Goal: Use online tool/utility: Utilize a website feature to perform a specific function

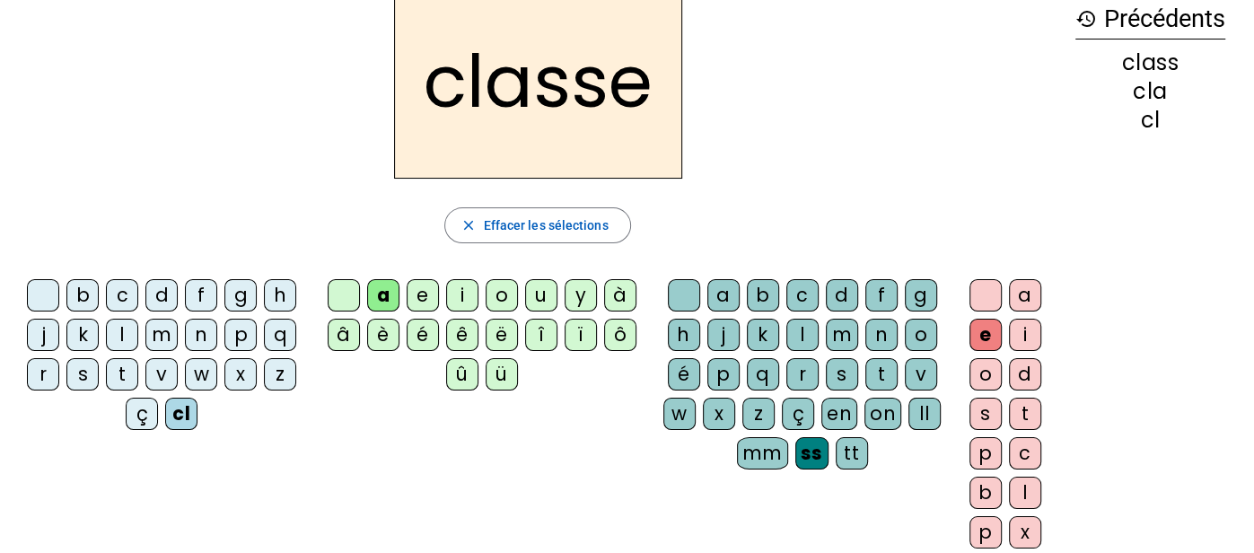
scroll to position [98, 0]
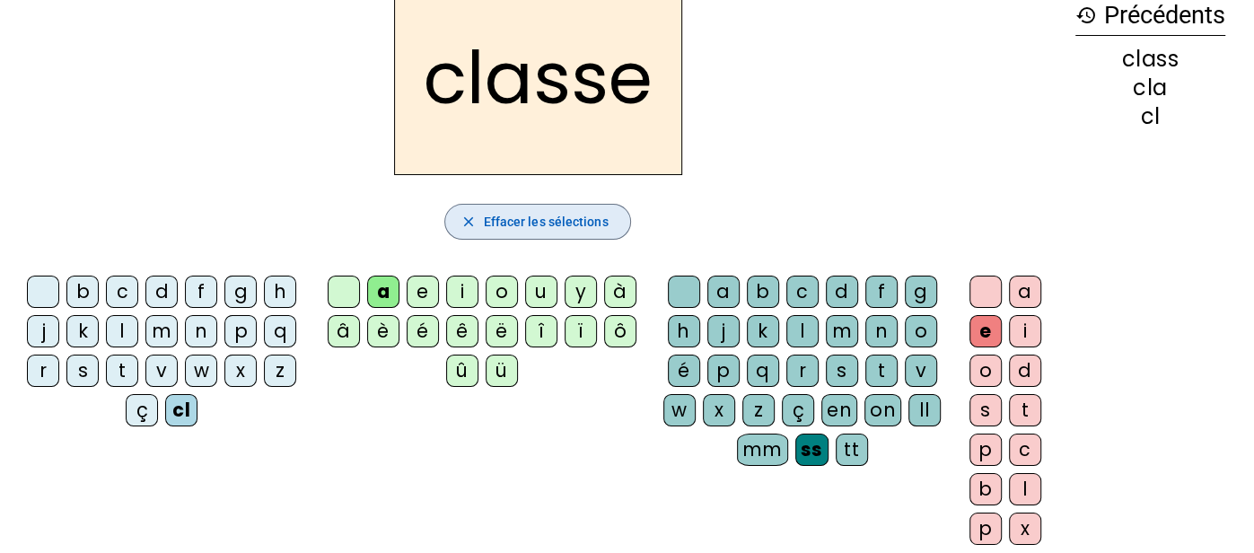
drag, startPoint x: 481, startPoint y: 212, endPoint x: 403, endPoint y: 272, distance: 98.6
click at [481, 211] on span "button" at bounding box center [537, 221] width 184 height 43
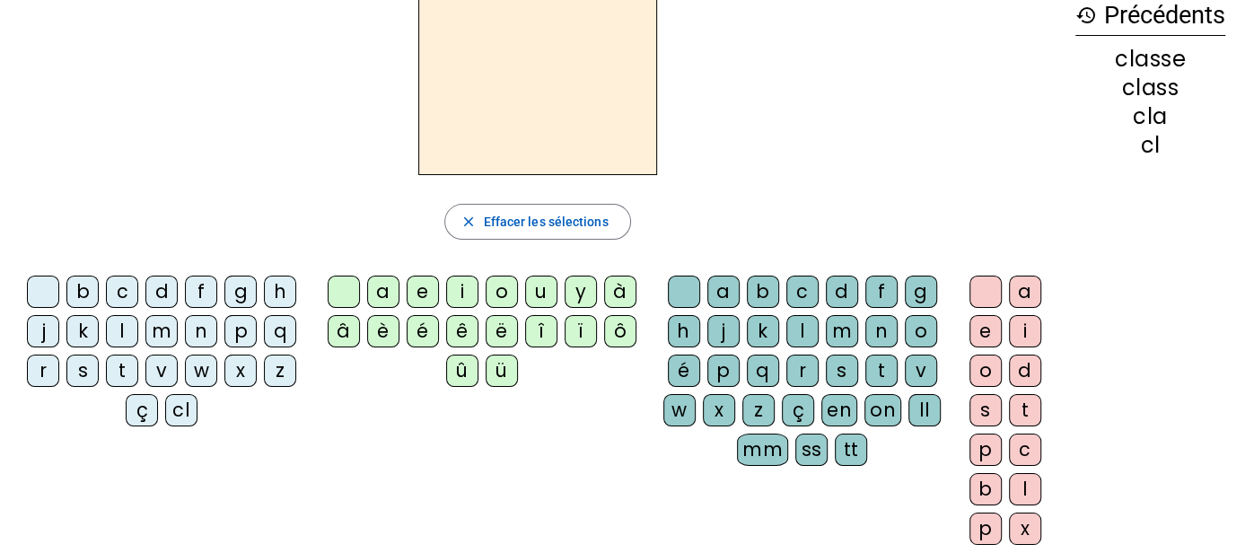
click at [86, 283] on div "b" at bounding box center [82, 292] width 32 height 32
click at [496, 287] on div "o" at bounding box center [502, 292] width 32 height 32
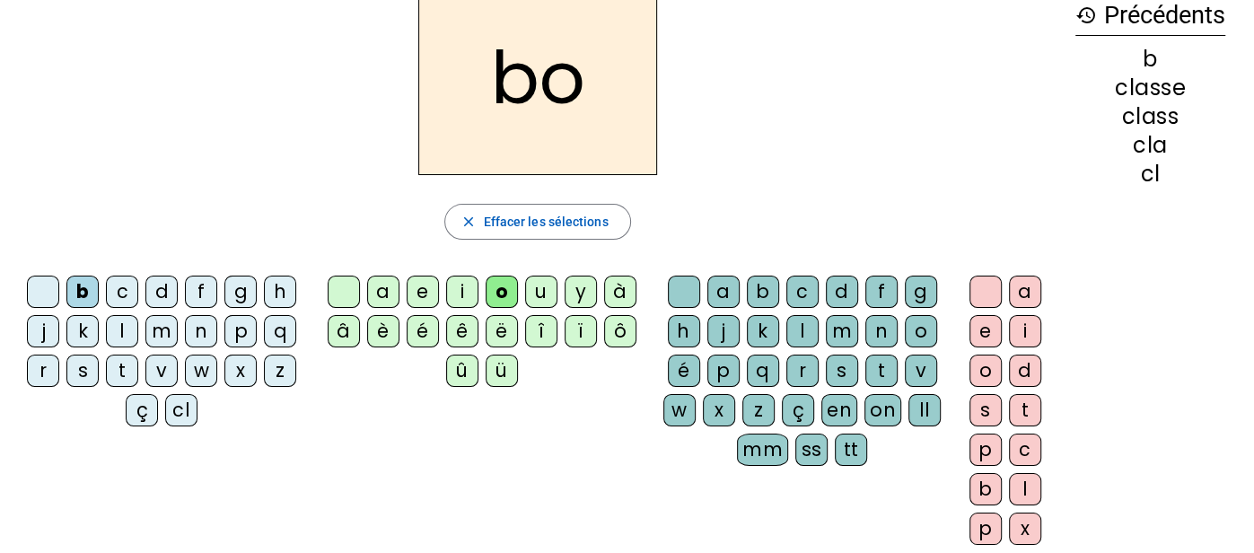
click at [805, 457] on div "ss" at bounding box center [811, 450] width 32 height 32
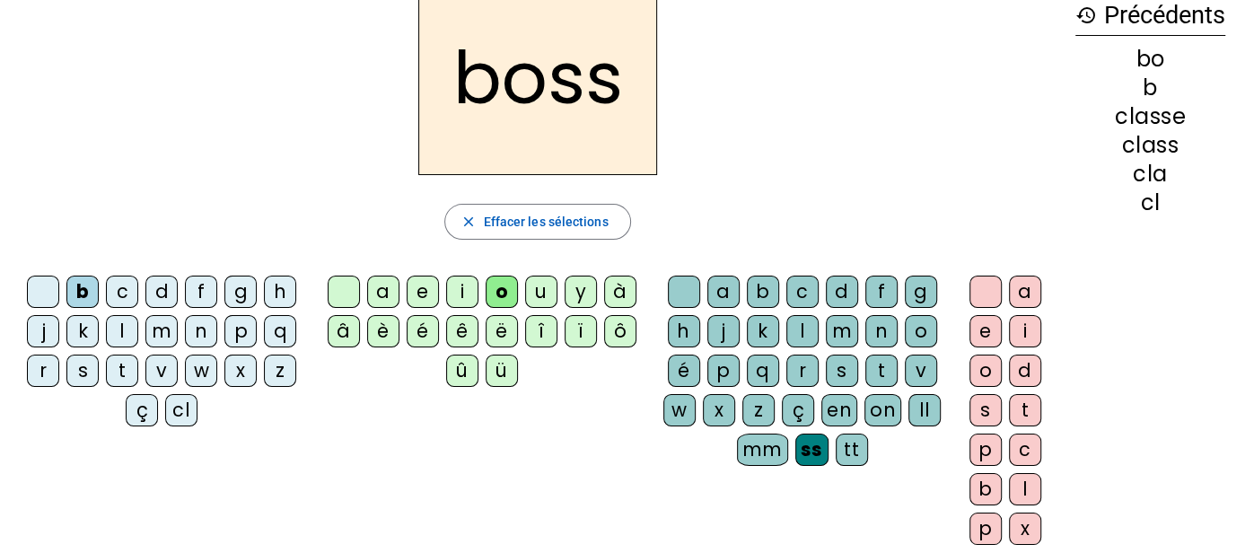
click at [993, 331] on div "e" at bounding box center [986, 331] width 32 height 32
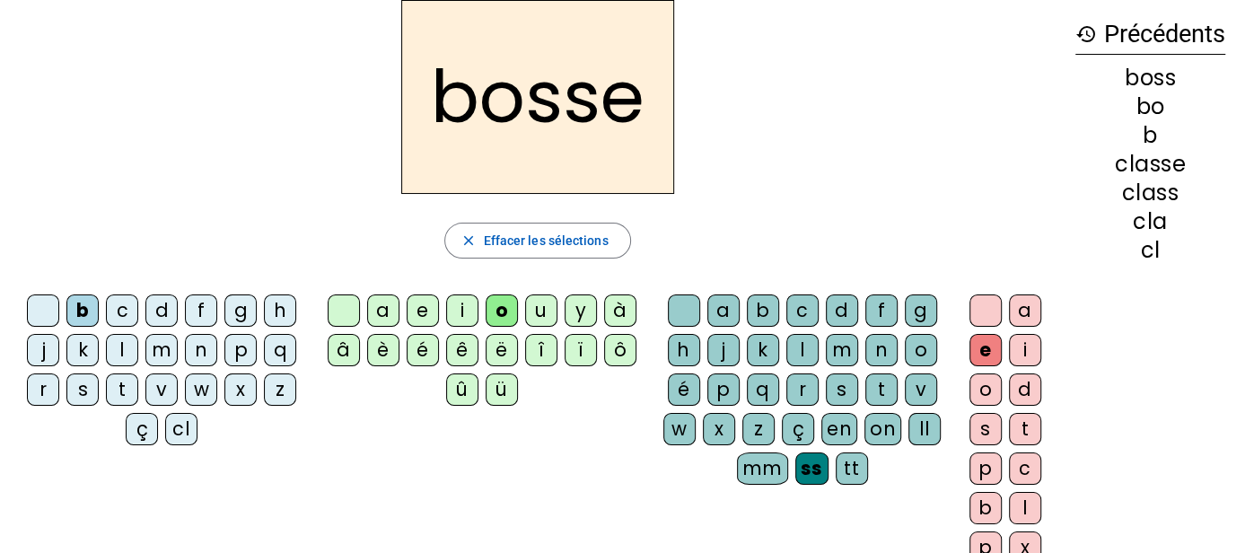
scroll to position [57, 0]
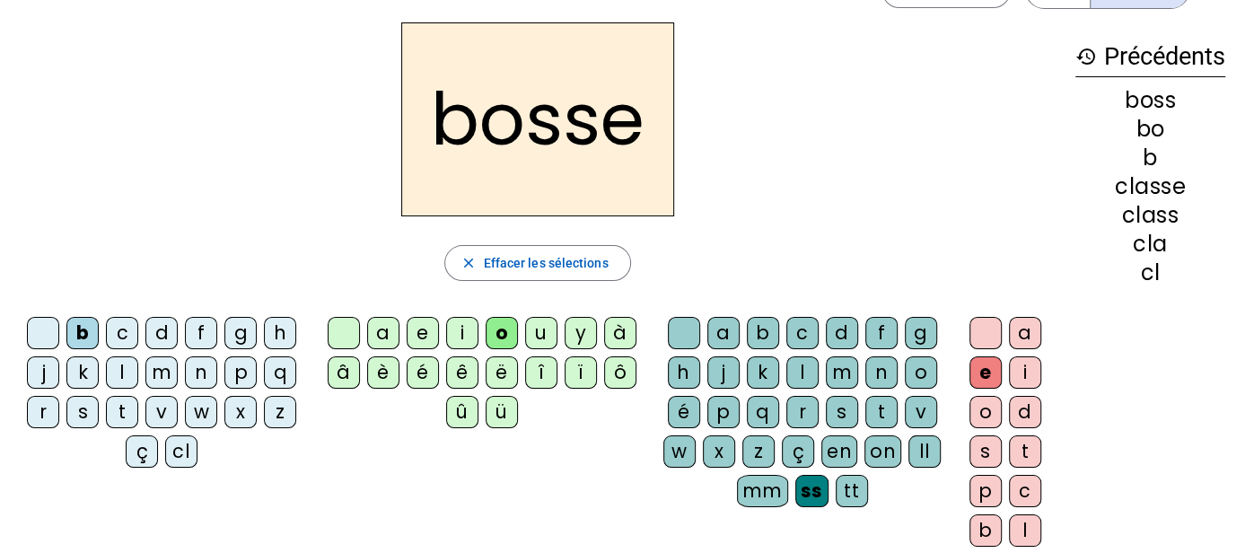
click at [855, 488] on div "tt" at bounding box center [852, 491] width 32 height 32
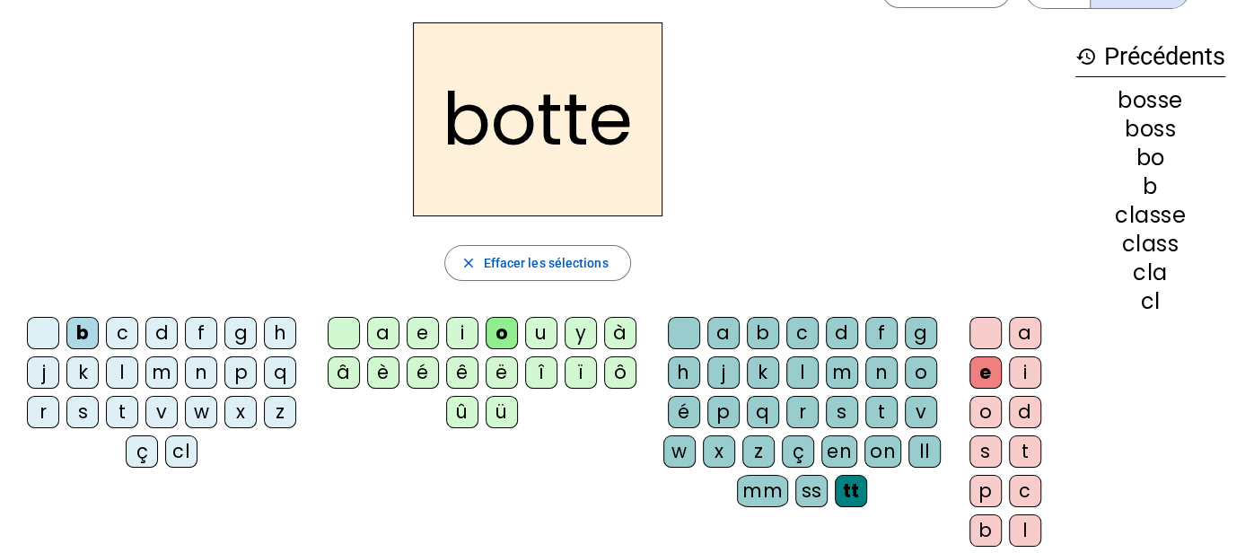
click at [277, 333] on div "h" at bounding box center [280, 333] width 32 height 32
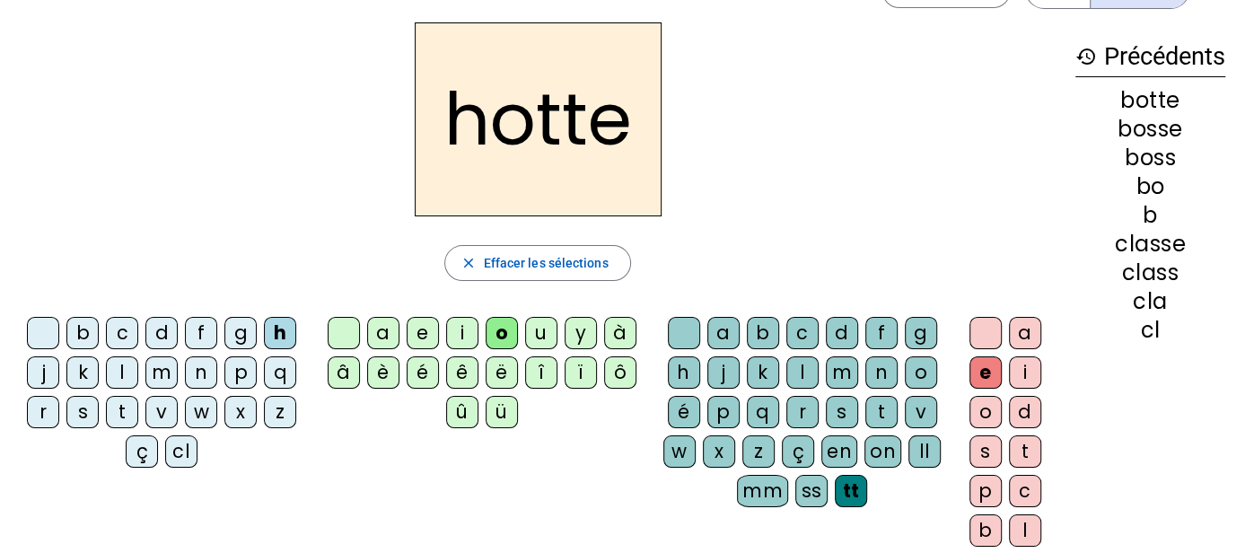
click at [769, 493] on div "mm" at bounding box center [762, 491] width 51 height 32
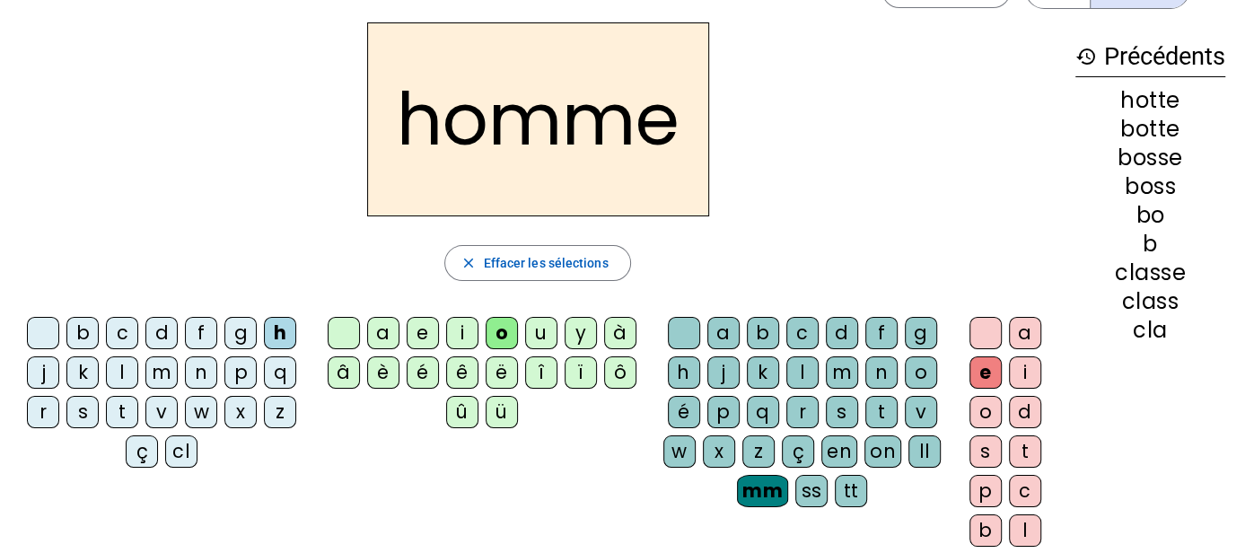
click at [250, 371] on div "p" at bounding box center [240, 372] width 32 height 32
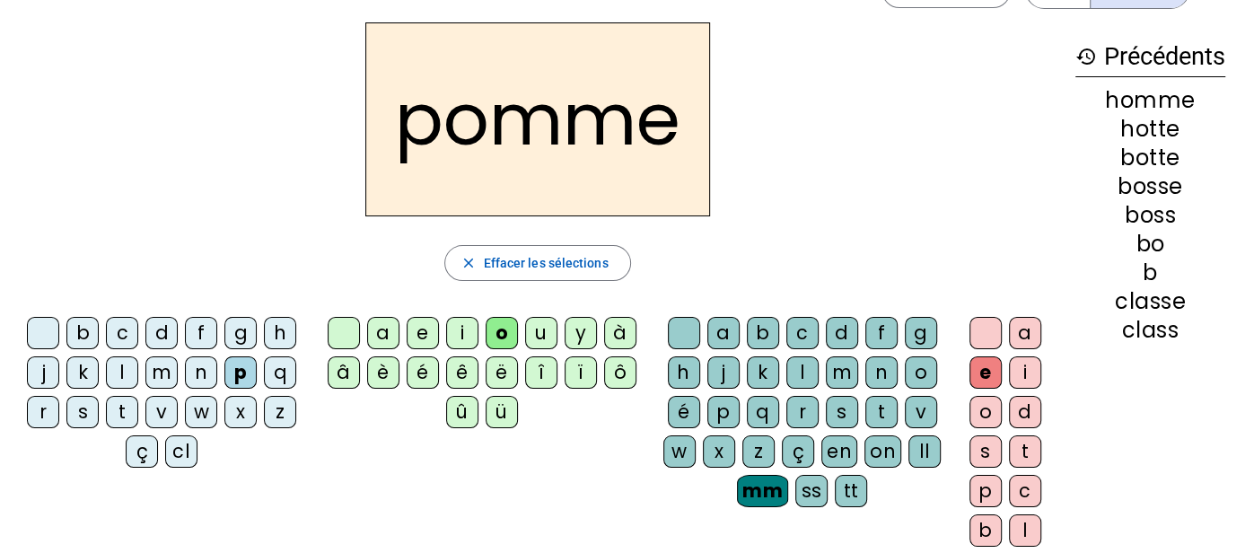
click at [209, 366] on div "n" at bounding box center [201, 372] width 32 height 32
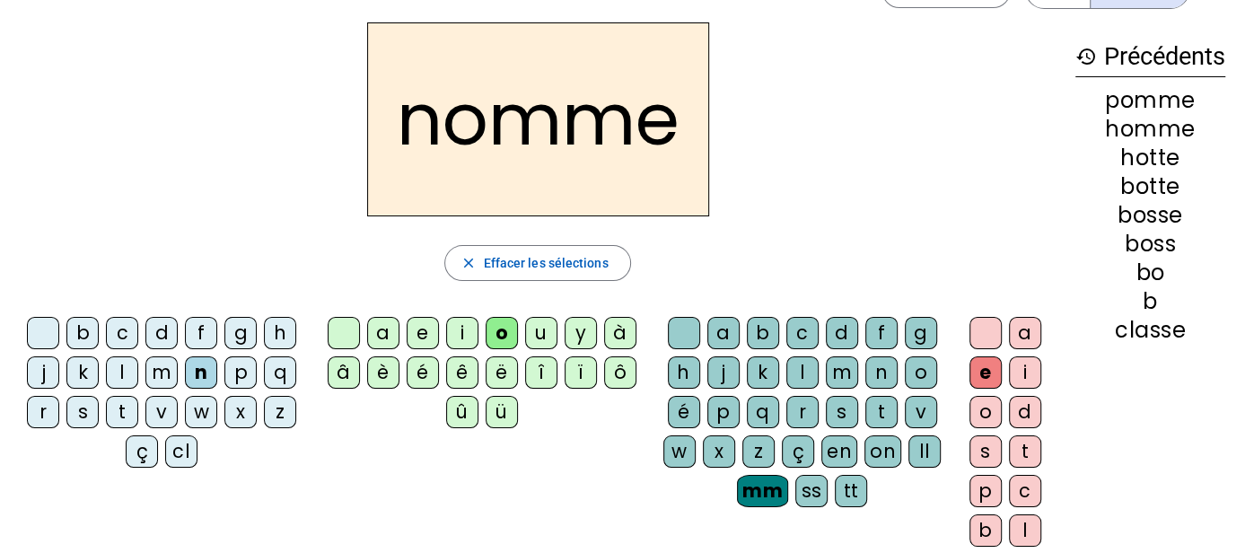
click at [74, 415] on div "s" at bounding box center [82, 412] width 32 height 32
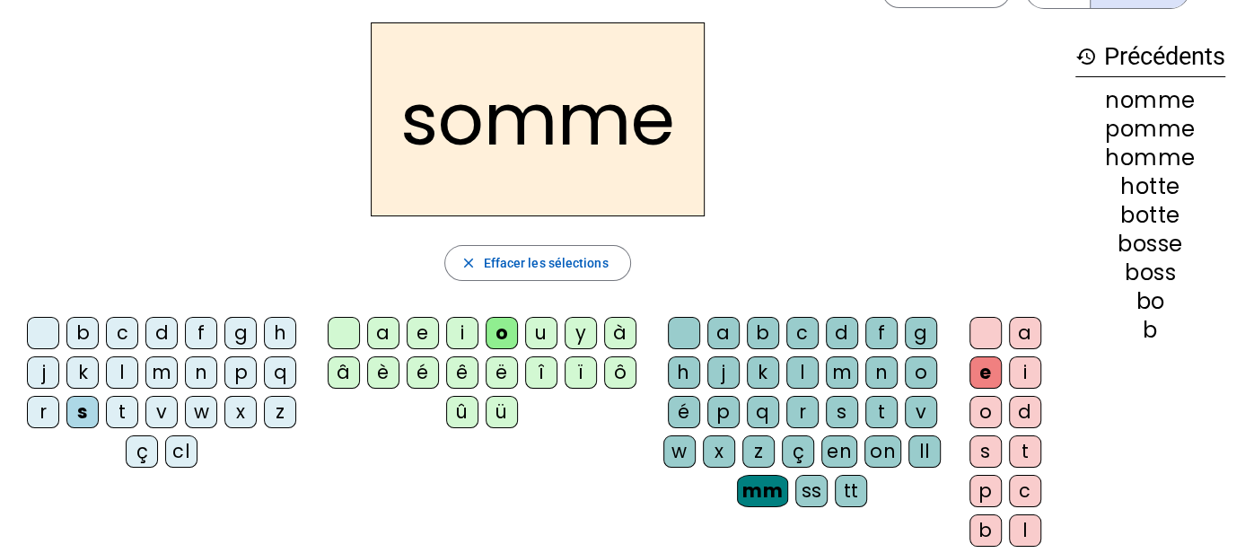
click at [117, 327] on div "c" at bounding box center [122, 333] width 32 height 32
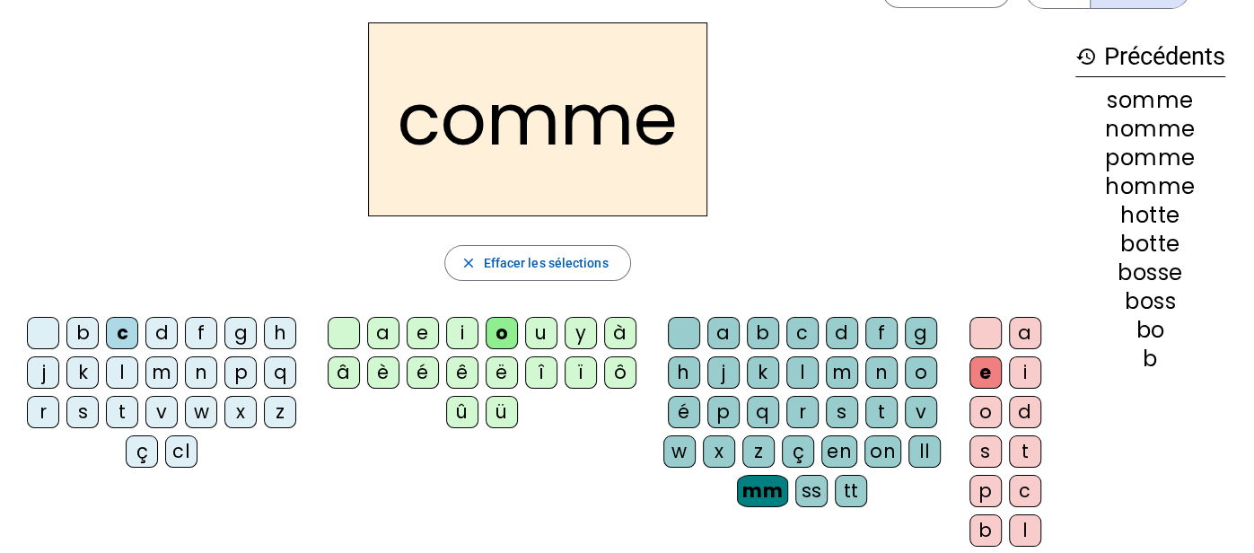
click at [247, 327] on div "g" at bounding box center [240, 333] width 32 height 32
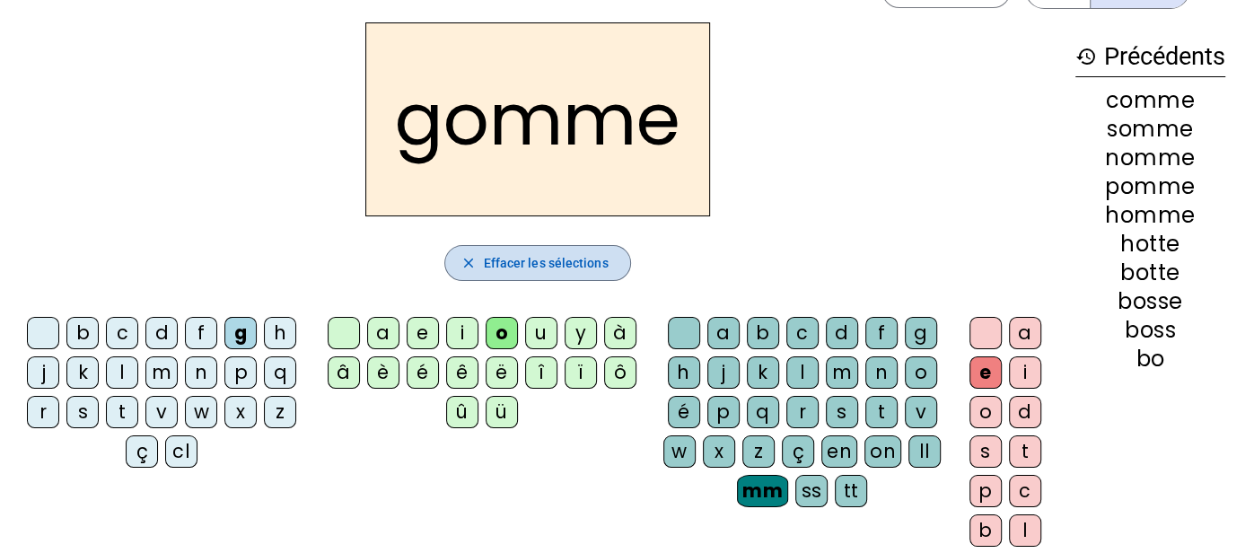
click at [553, 246] on span "button" at bounding box center [537, 262] width 184 height 43
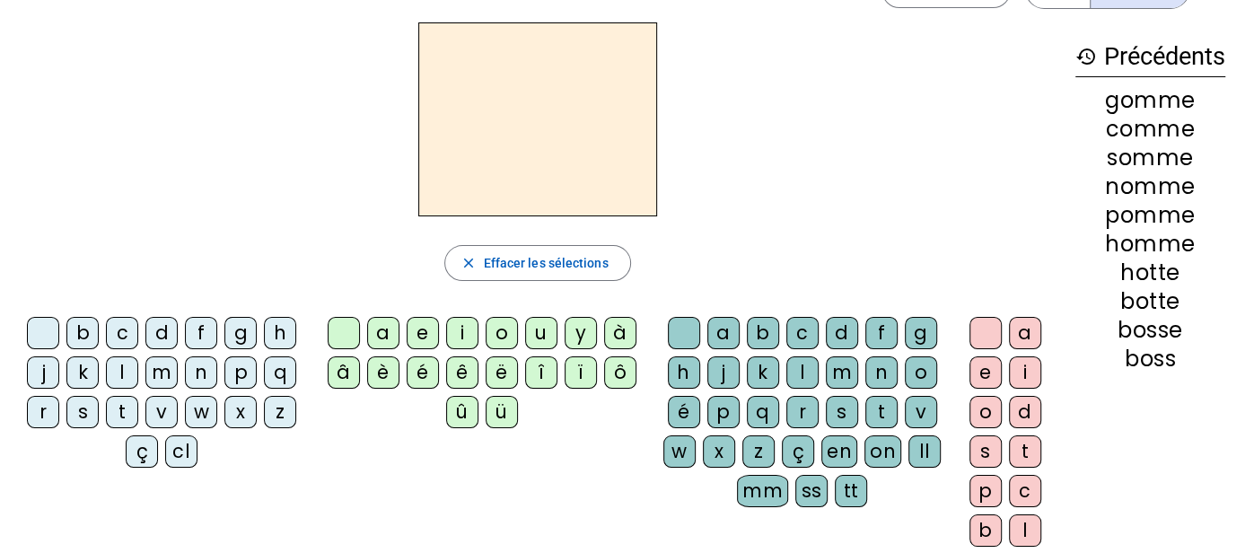
click at [124, 404] on div "t" at bounding box center [122, 412] width 32 height 32
click at [389, 325] on div "a" at bounding box center [383, 333] width 32 height 32
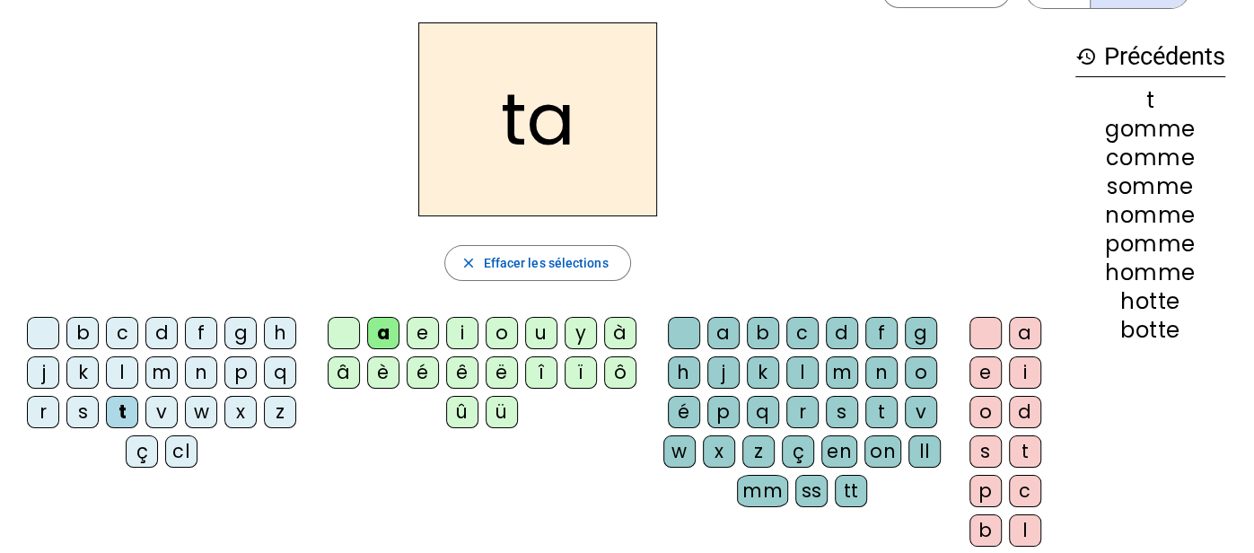
click at [814, 486] on div "ss" at bounding box center [811, 491] width 32 height 32
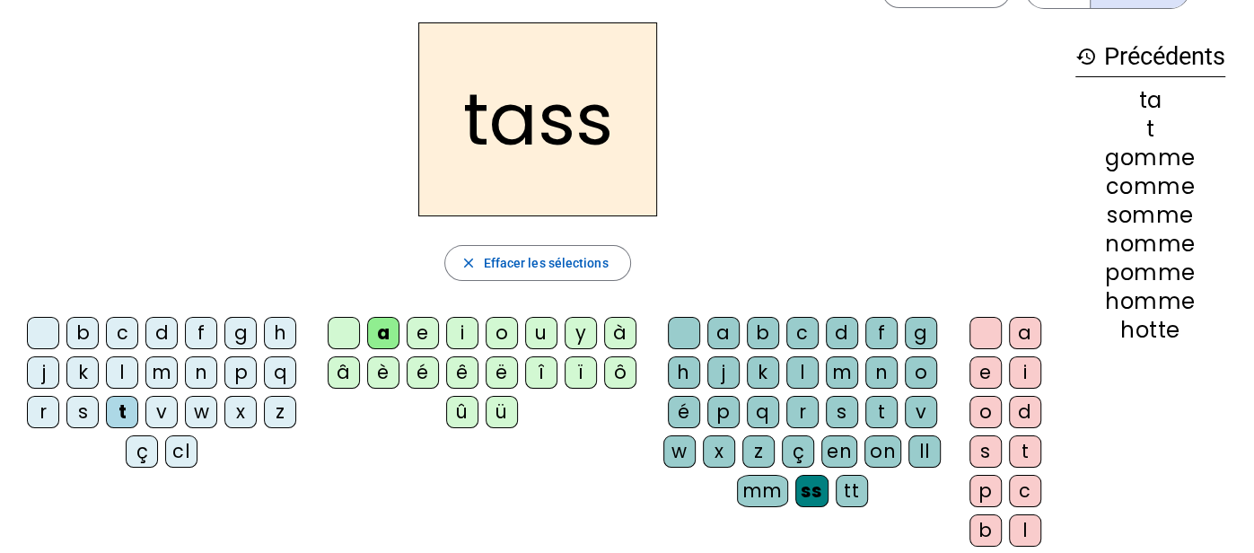
click at [972, 354] on letter-bubble at bounding box center [989, 336] width 39 height 39
click at [979, 368] on div "e" at bounding box center [986, 372] width 32 height 32
